Goal: Find contact information: Find contact information

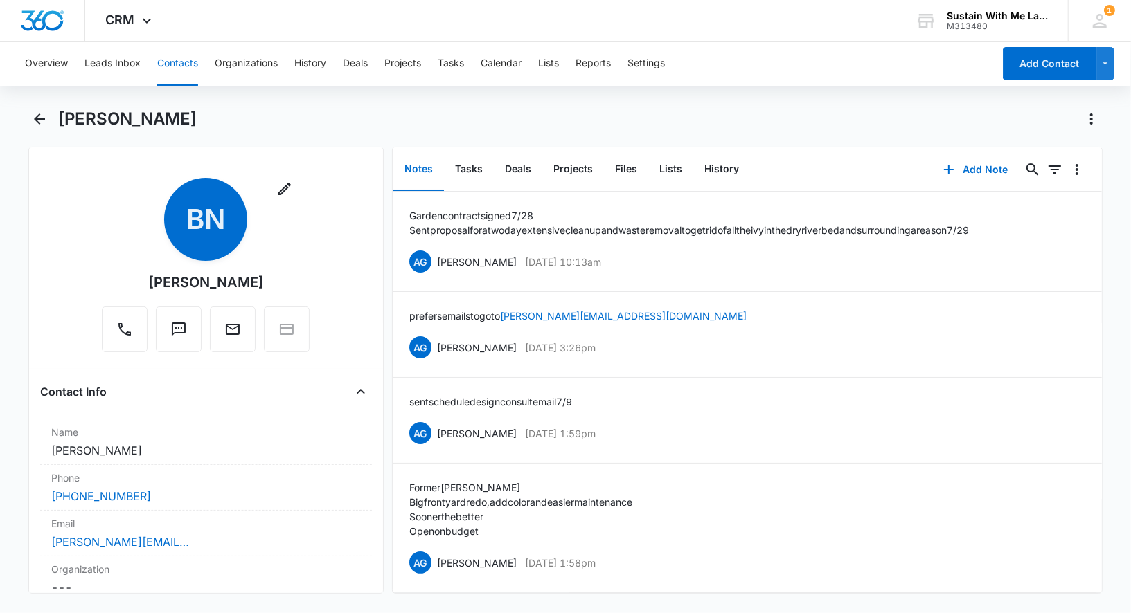
click at [181, 64] on button "Contacts" at bounding box center [177, 64] width 41 height 44
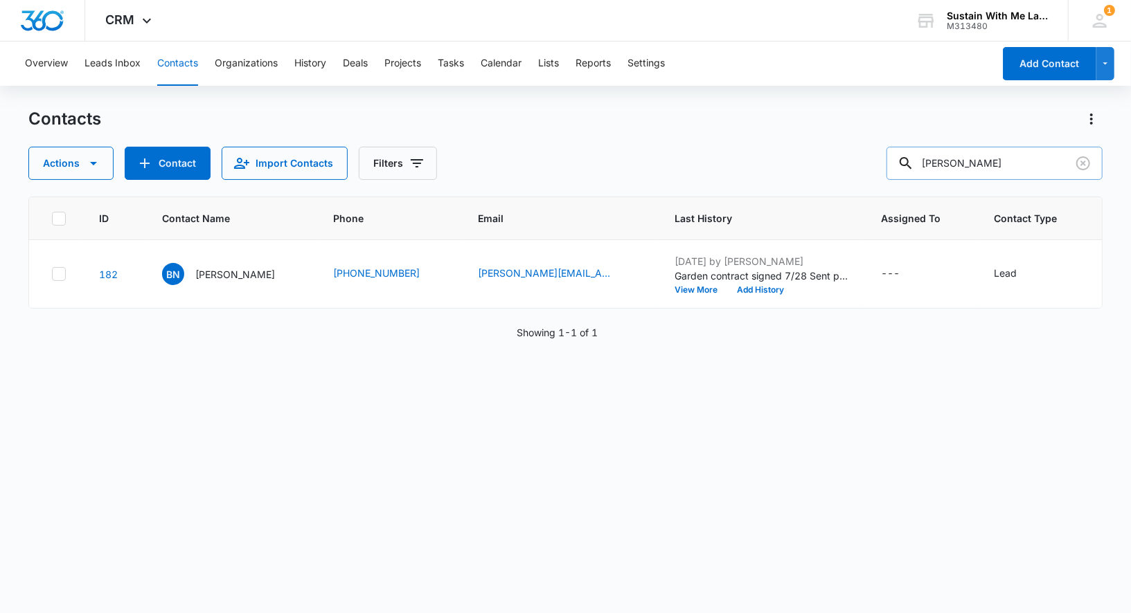
click at [1010, 163] on input "[PERSON_NAME]" at bounding box center [994, 163] width 216 height 33
click at [1009, 161] on input "mignon" at bounding box center [994, 163] width 216 height 33
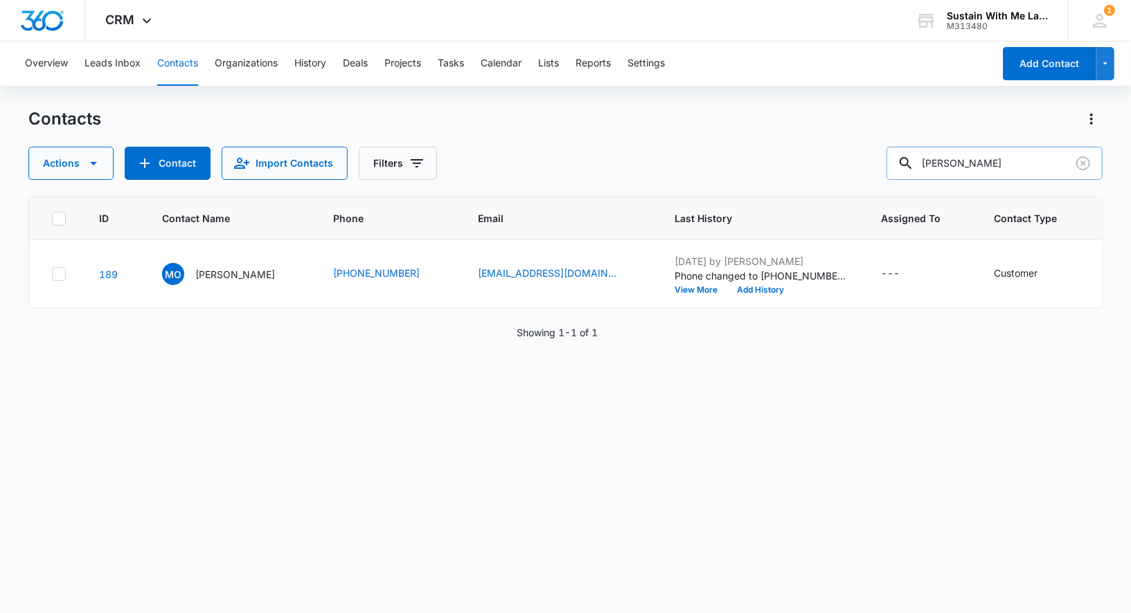
type input "[PERSON_NAME]"
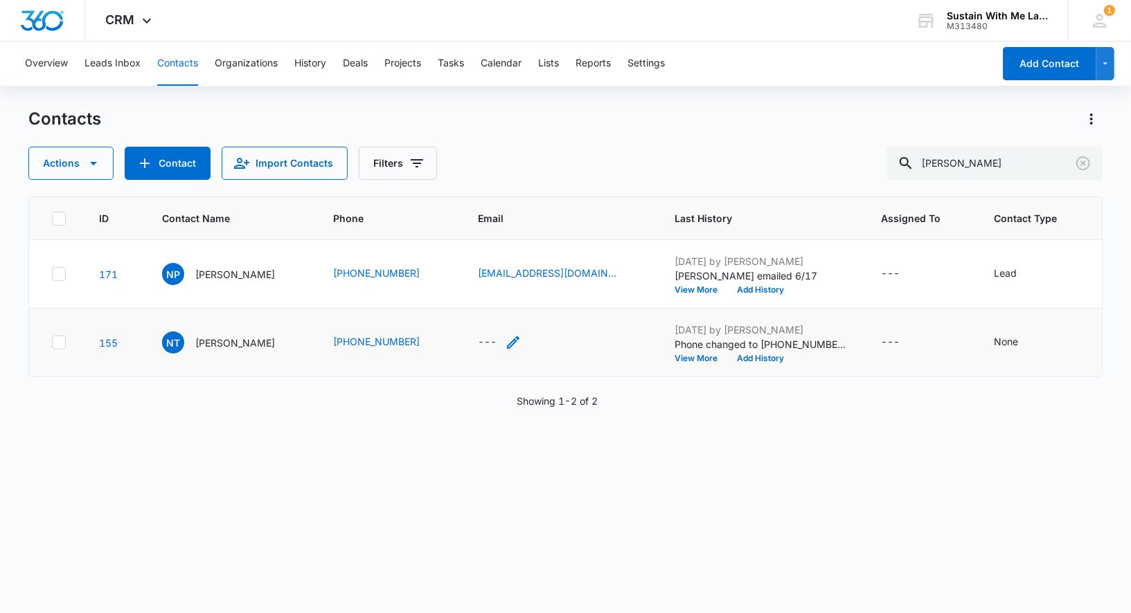
click at [505, 351] on icon "Email - - Select to Edit Field" at bounding box center [513, 342] width 17 height 17
click at [454, 283] on input "Email" at bounding box center [494, 279] width 174 height 33
type input "[EMAIL_ADDRESS][DOMAIN_NAME]"
click at [234, 350] on p "[PERSON_NAME]" at bounding box center [235, 343] width 80 height 15
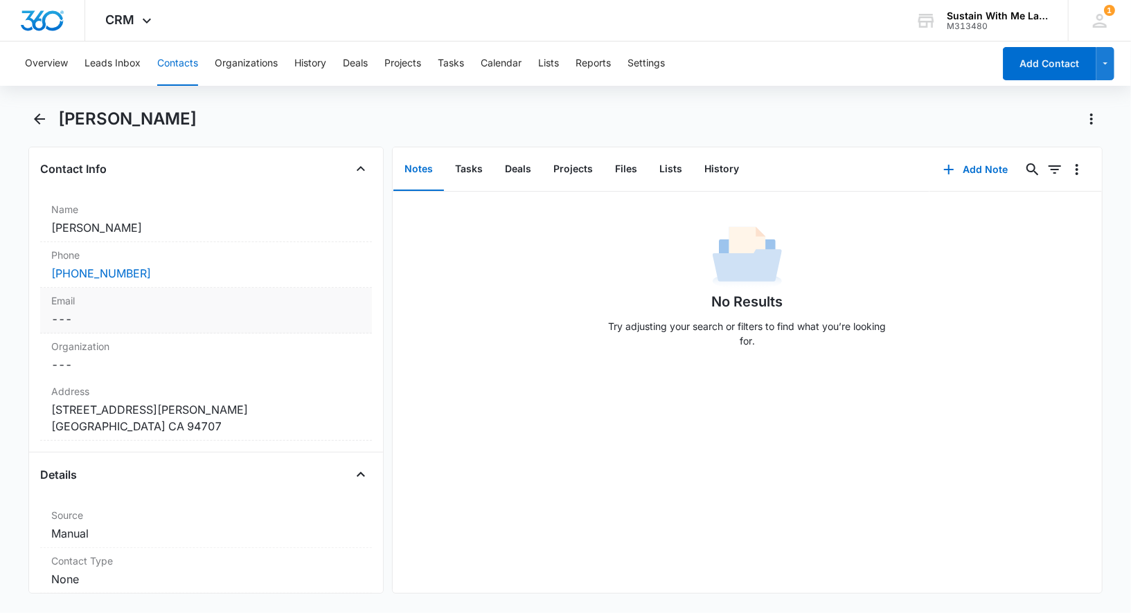
scroll to position [224, 0]
click at [99, 319] on dd "Cancel Save Changes ---" at bounding box center [206, 318] width 310 height 17
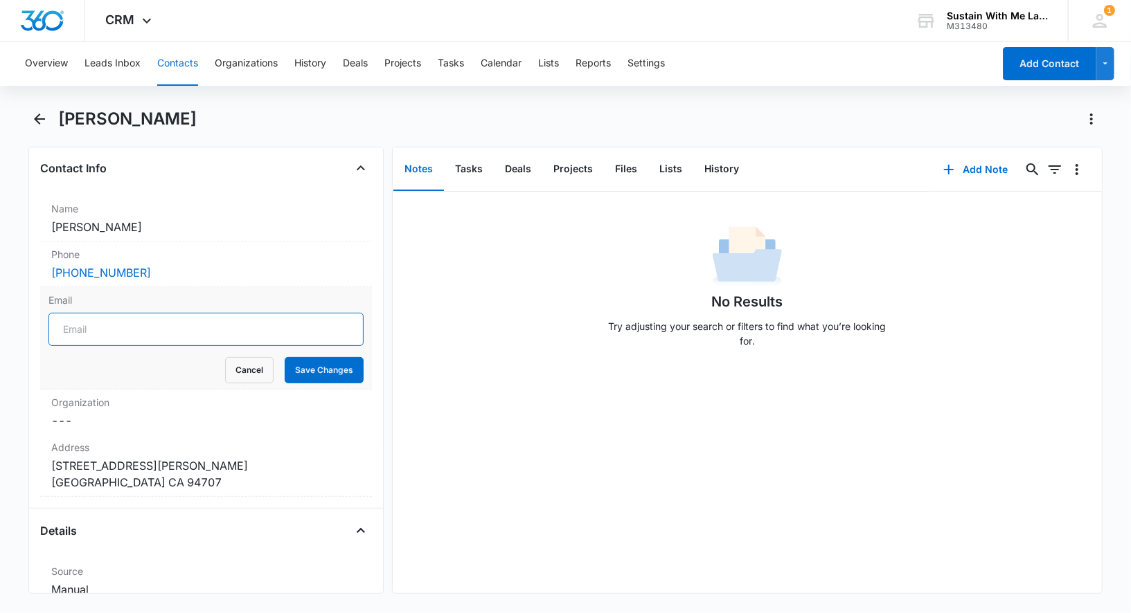
click at [99, 319] on input "Email" at bounding box center [205, 329] width 315 height 33
type input "[EMAIL_ADDRESS][DOMAIN_NAME]"
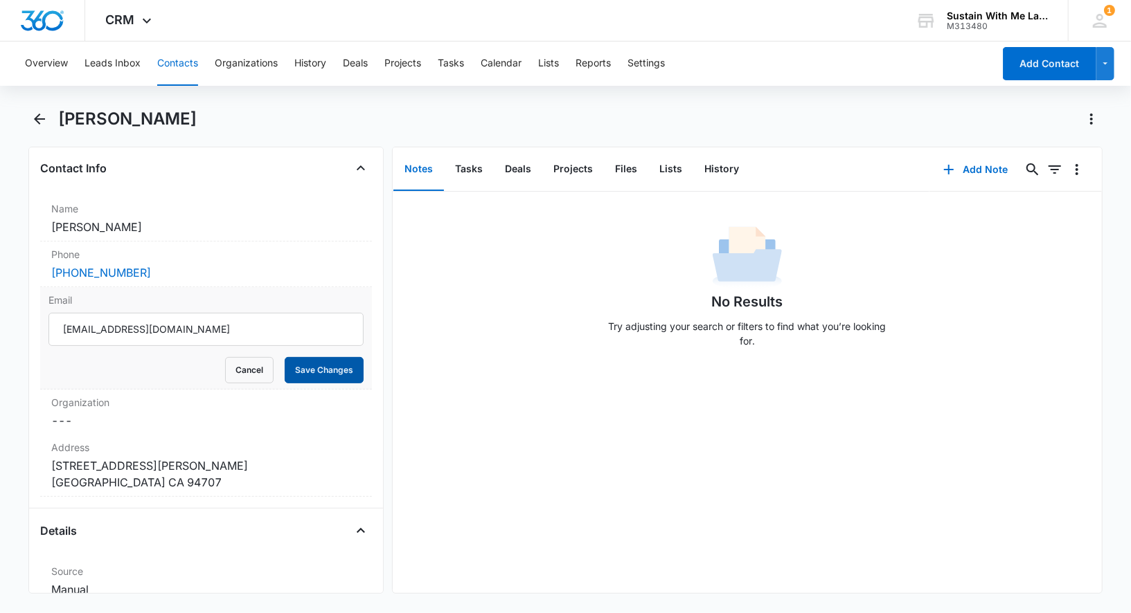
click at [330, 375] on button "Save Changes" at bounding box center [324, 370] width 79 height 26
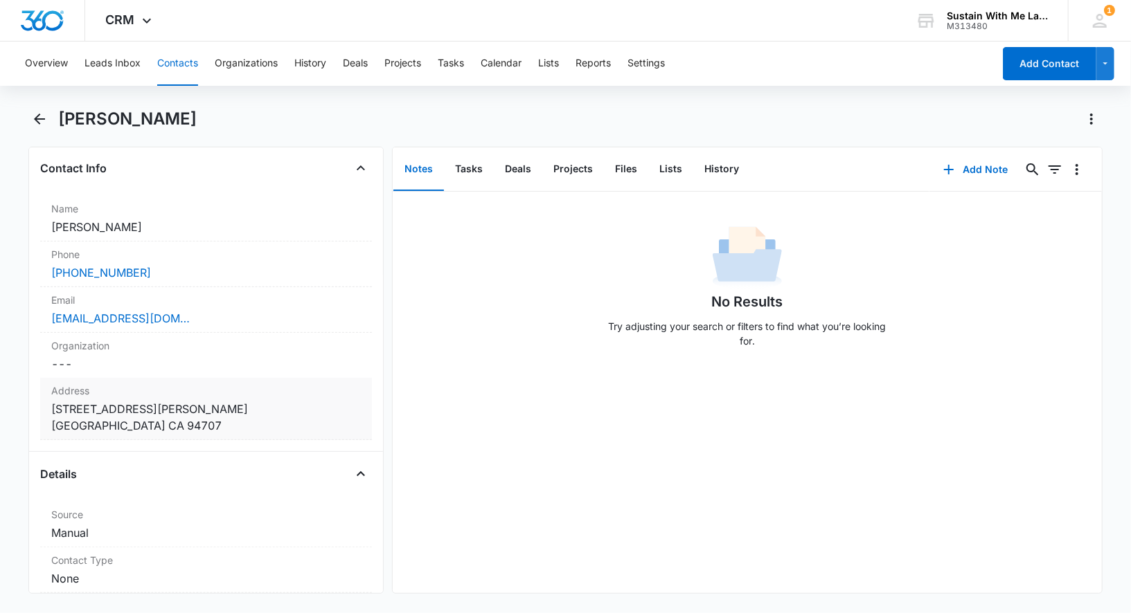
click at [163, 404] on dd "Cancel Save Changes [STREET_ADDRESS][PERSON_NAME] [GEOGRAPHIC_DATA] CA 94707" at bounding box center [206, 417] width 310 height 33
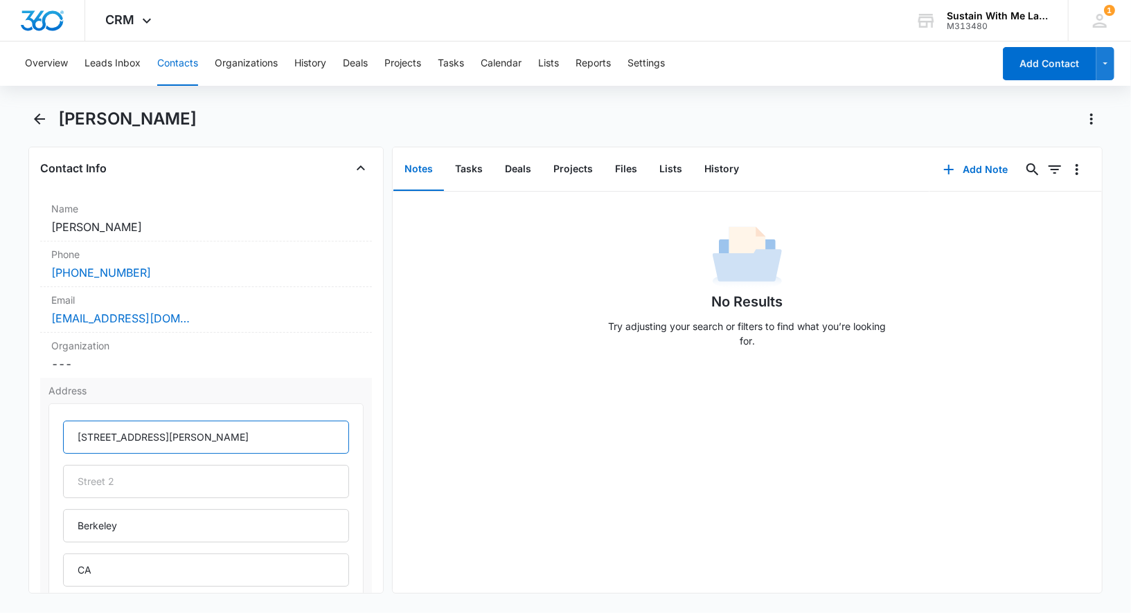
drag, startPoint x: 156, startPoint y: 436, endPoint x: 75, endPoint y: 435, distance: 81.0
click at [75, 435] on input "[STREET_ADDRESS][PERSON_NAME]" at bounding box center [206, 437] width 286 height 33
click at [191, 76] on button "Contacts" at bounding box center [177, 64] width 41 height 44
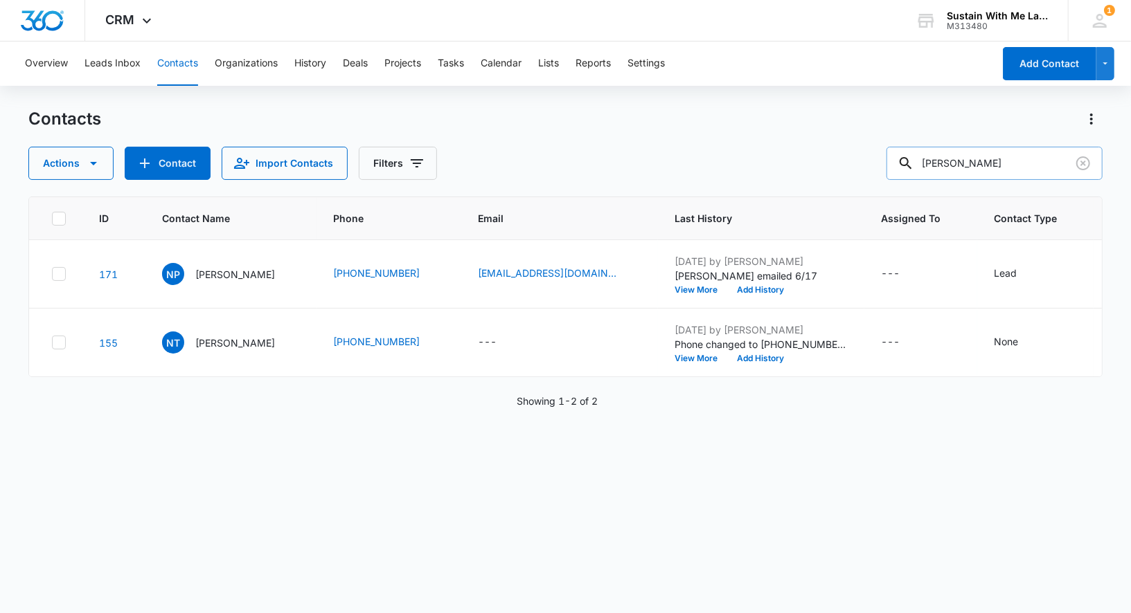
click at [1020, 170] on input "[PERSON_NAME]" at bounding box center [994, 163] width 216 height 33
type input "copper"
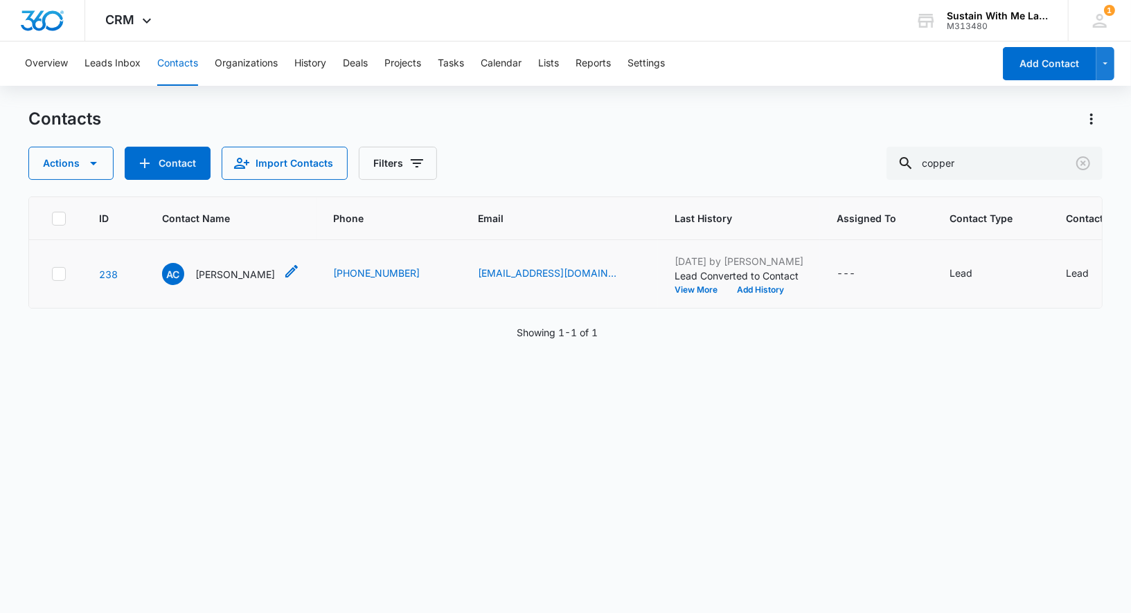
click at [247, 272] on p "Alexandra Copper" at bounding box center [235, 274] width 80 height 15
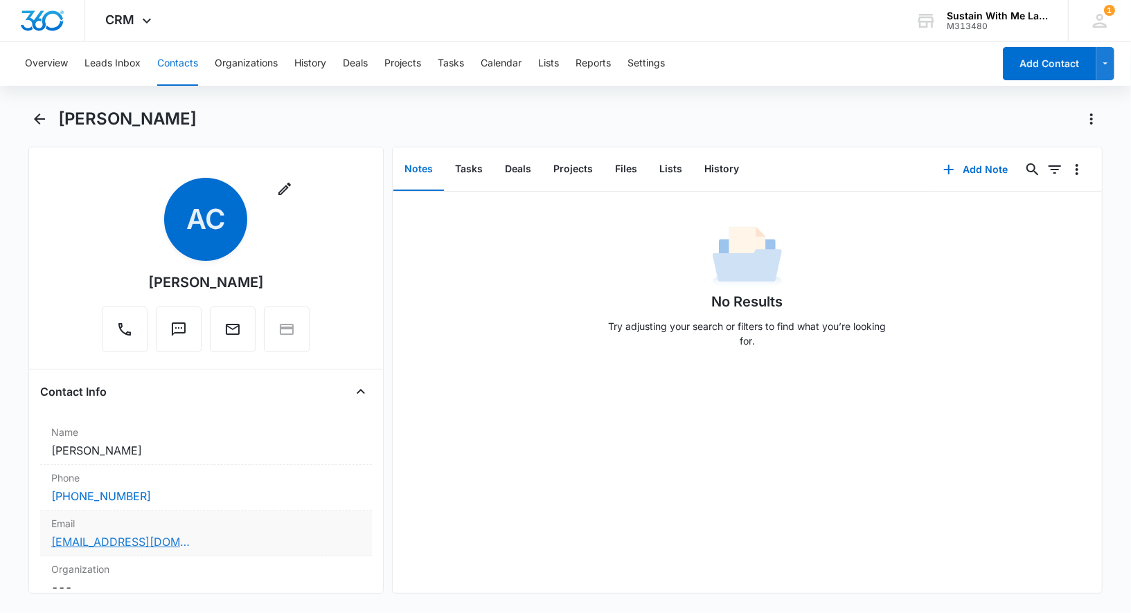
click at [59, 544] on link "alexandra.copper@gmail.com" at bounding box center [120, 542] width 138 height 17
click at [291, 552] on div "Email Cancel Save Changes alexandra.copper@gmail.com" at bounding box center [206, 534] width 332 height 46
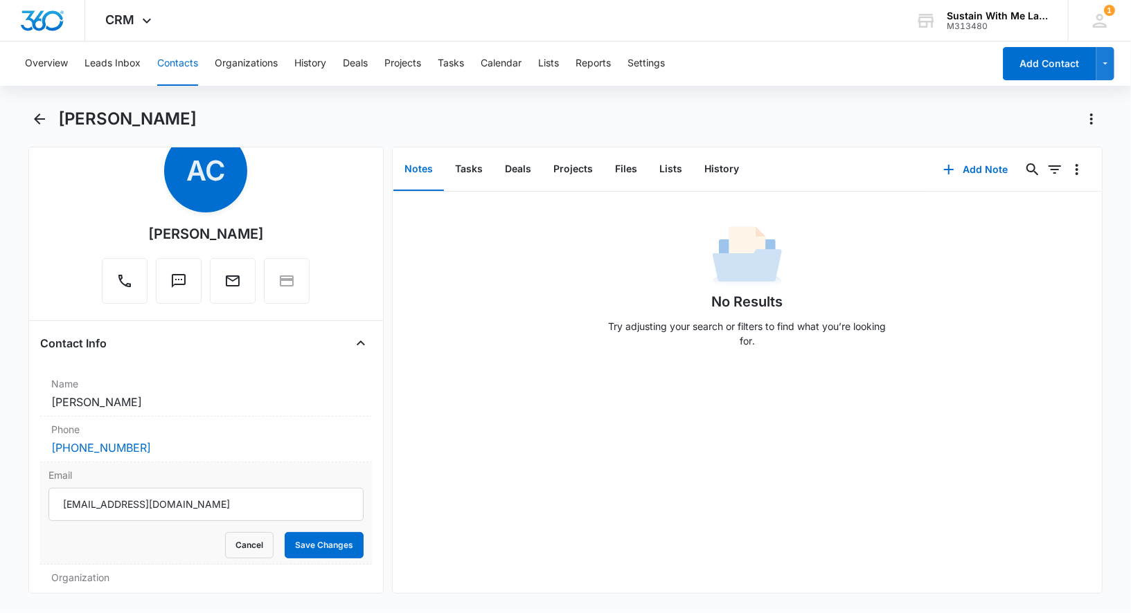
scroll to position [71, 0]
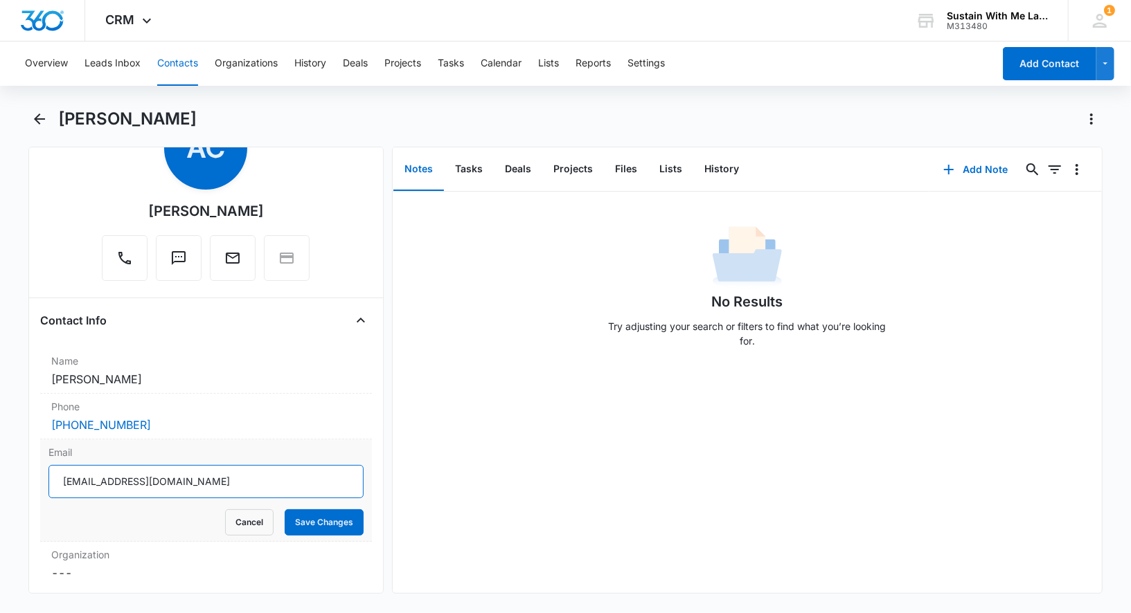
click at [238, 481] on input "alexandra.copper@gmail.com" at bounding box center [205, 481] width 315 height 33
click at [182, 53] on button "Contacts" at bounding box center [177, 64] width 41 height 44
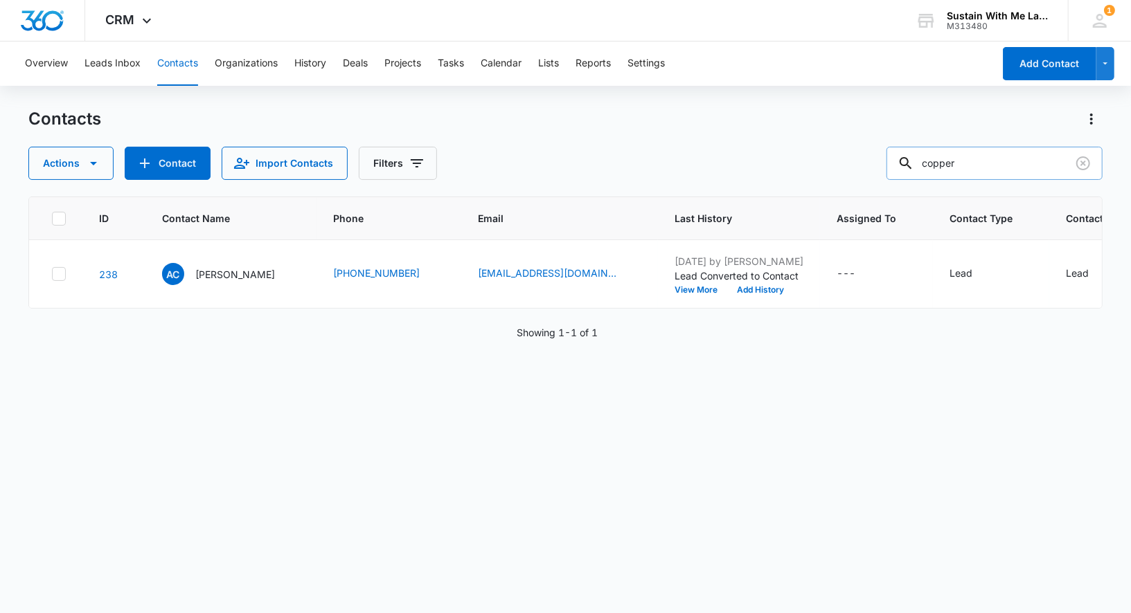
click at [983, 162] on input "copper" at bounding box center [994, 163] width 216 height 33
type input "amy"
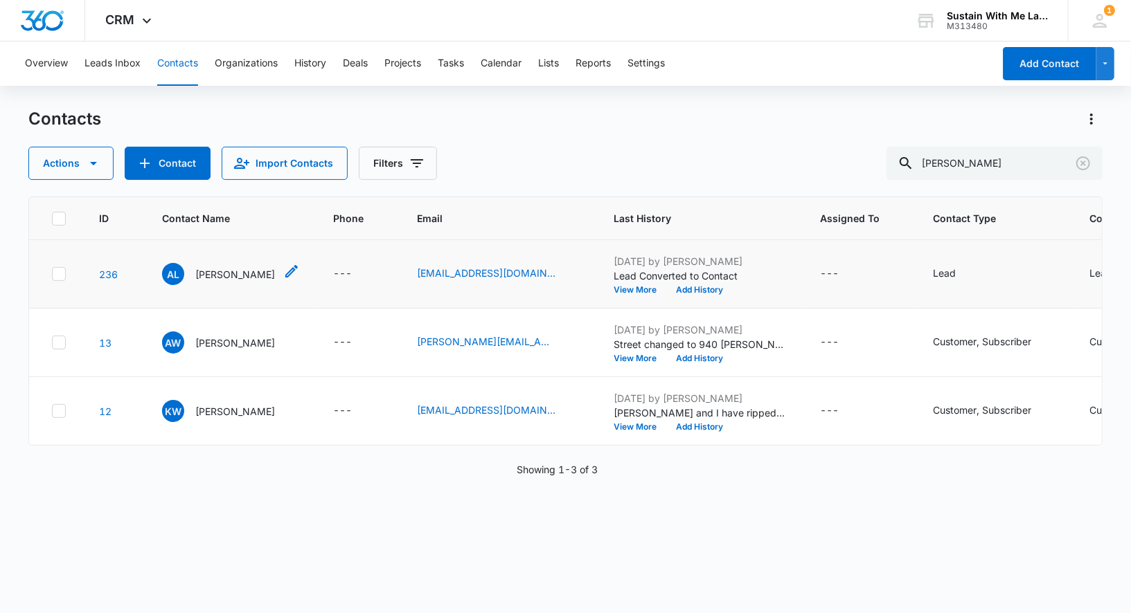
click at [233, 276] on p "Amy LaMeyer" at bounding box center [235, 274] width 80 height 15
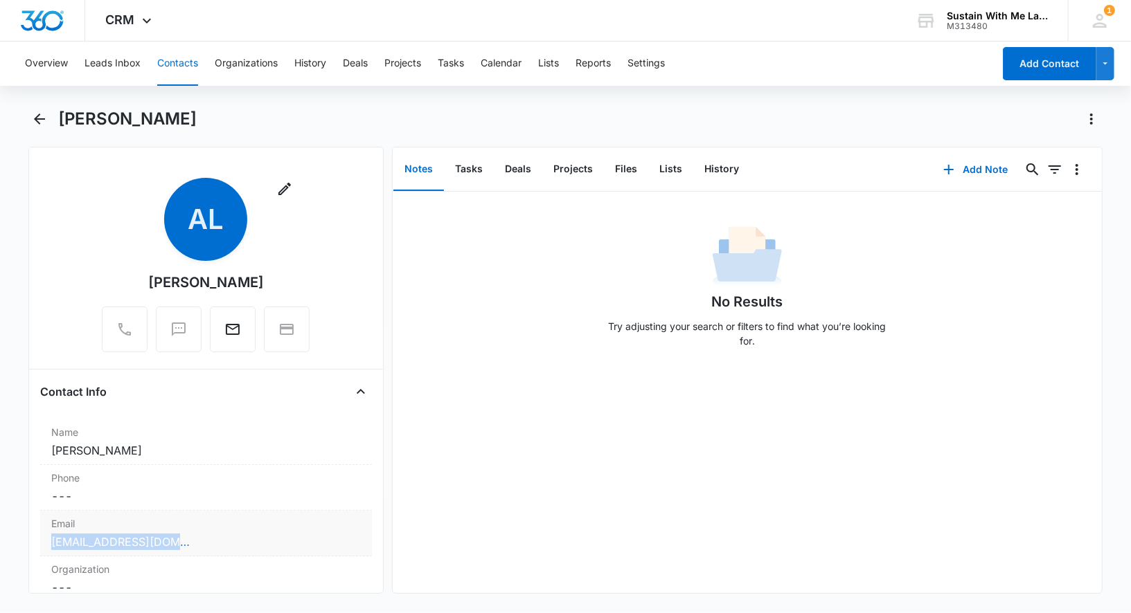
drag, startPoint x: 27, startPoint y: 539, endPoint x: 176, endPoint y: 544, distance: 148.9
click at [176, 544] on main "Amy LaMeyer Remove AL Amy LaMeyer Contact Info Name Cancel Save Changes Amy LaM…" at bounding box center [565, 359] width 1131 height 503
copy link "amylameyer@gmail.com"
